Goal: Task Accomplishment & Management: Use online tool/utility

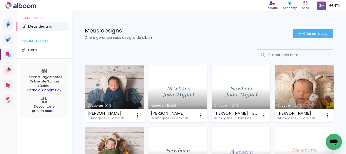
click at [285, 54] on input at bounding box center [302, 55] width 72 height 10
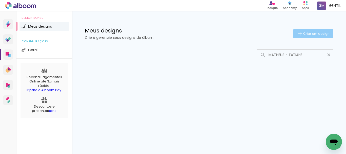
type input "MATHEUS - TATIANE"
type paper-input "MATHEUS - TATIANE"
click at [309, 34] on span "Criar um design" at bounding box center [316, 33] width 26 height 3
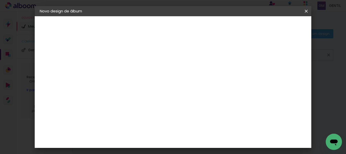
click at [123, 71] on input at bounding box center [123, 68] width 0 height 8
type input "MATHEUS - TATIANE"
type paper-input "MATHEUS - TATIANE"
click at [0, 0] on slot "Avançar" at bounding box center [0, 0] width 0 height 0
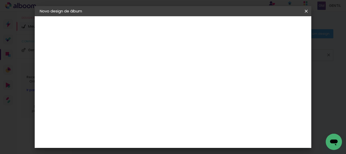
click at [217, 30] on paper-button "Avançar" at bounding box center [204, 27] width 25 height 9
click at [0, 0] on slot "Avançar" at bounding box center [0, 0] width 0 height 0
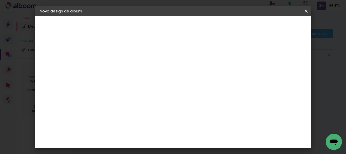
click at [199, 27] on span "Iniciar design" at bounding box center [193, 28] width 12 height 7
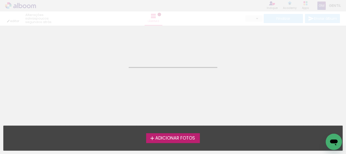
click at [177, 136] on span "Adicionar Fotos" at bounding box center [175, 138] width 40 height 5
click at [0, 0] on input "file" at bounding box center [0, 0] width 0 height 0
